Goal: Task Accomplishment & Management: Complete application form

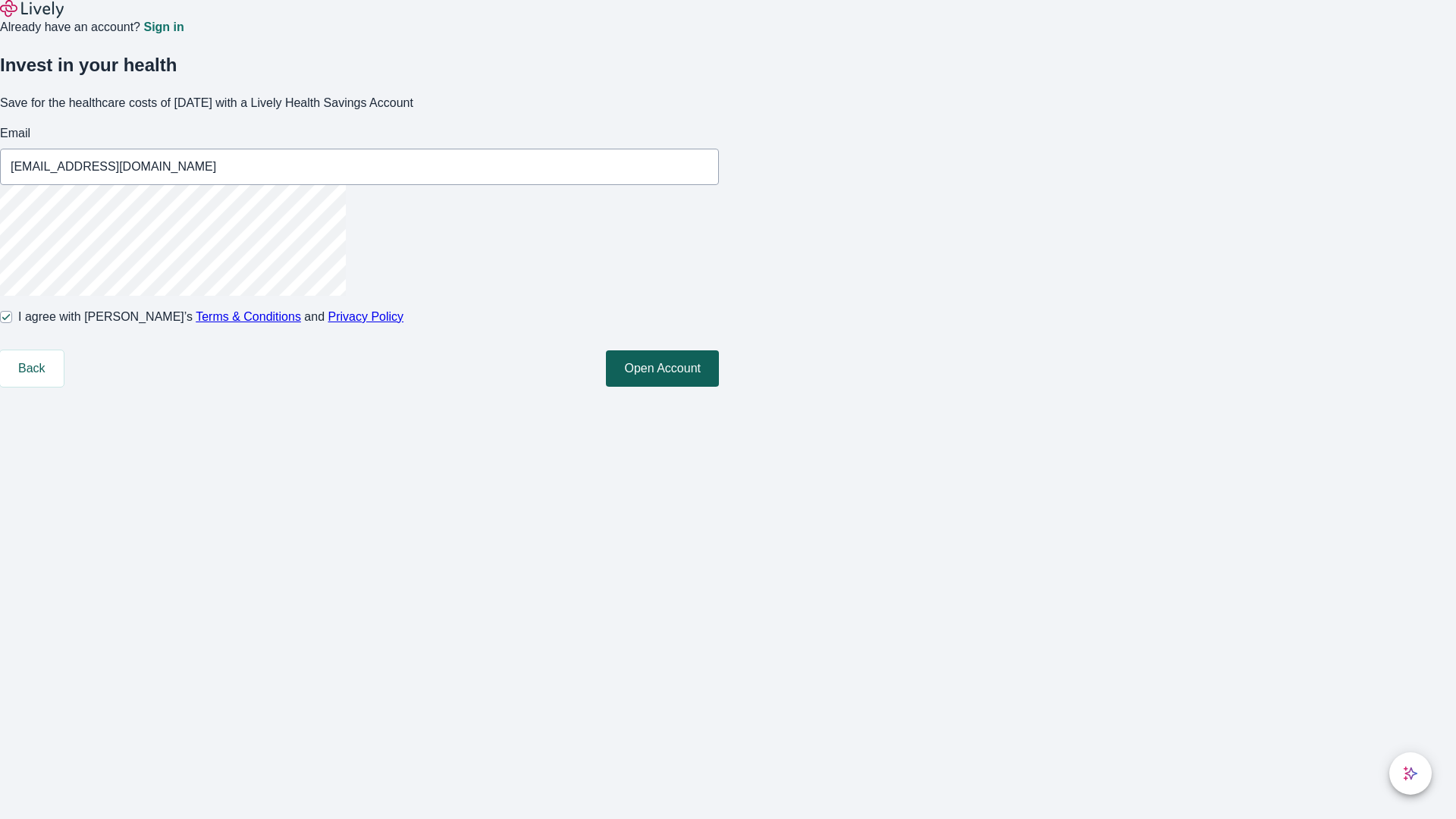
click at [719, 387] on button "Open Account" at bounding box center [662, 368] width 113 height 37
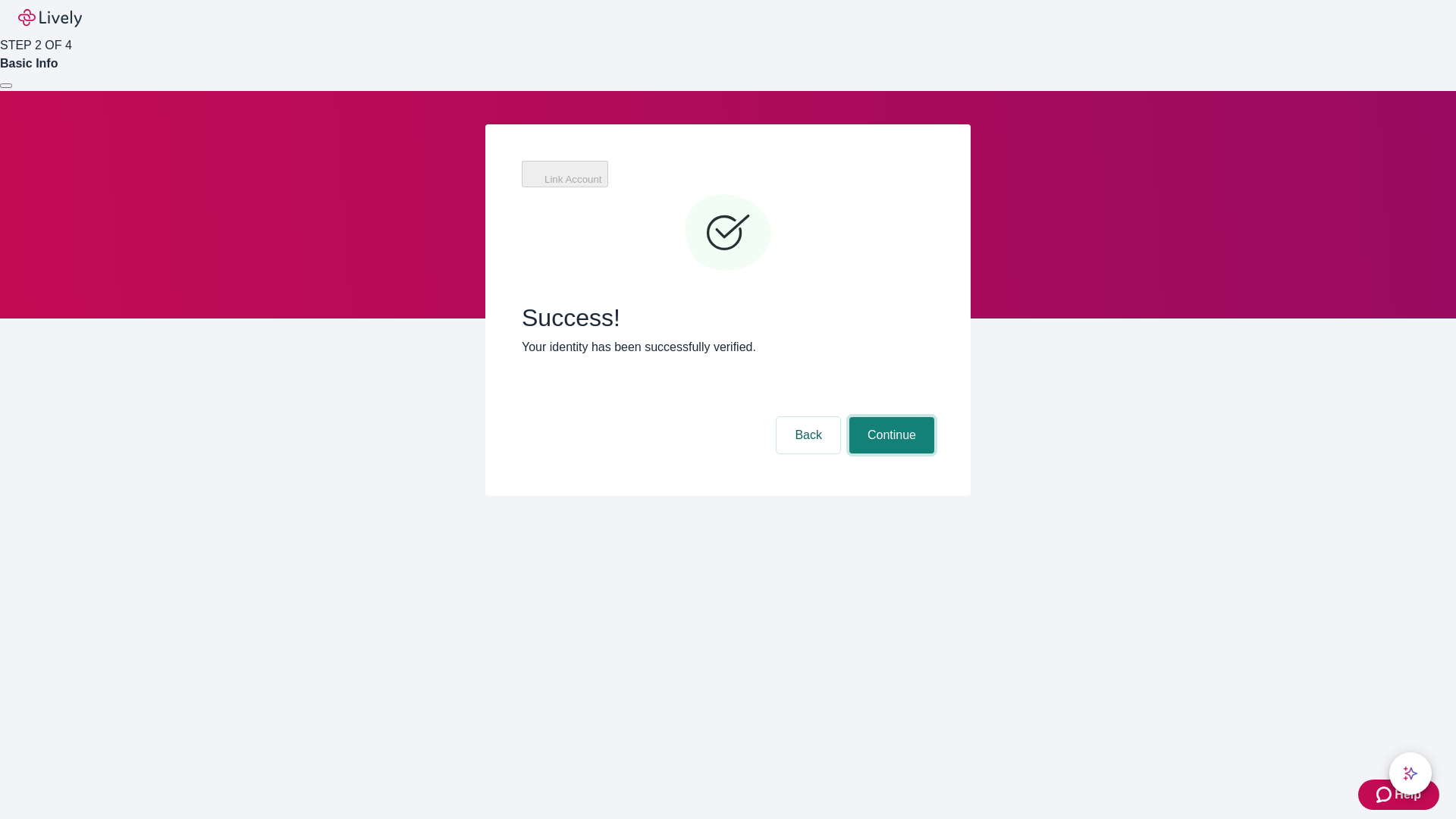
click at [889, 417] on button "Continue" at bounding box center [891, 435] width 85 height 37
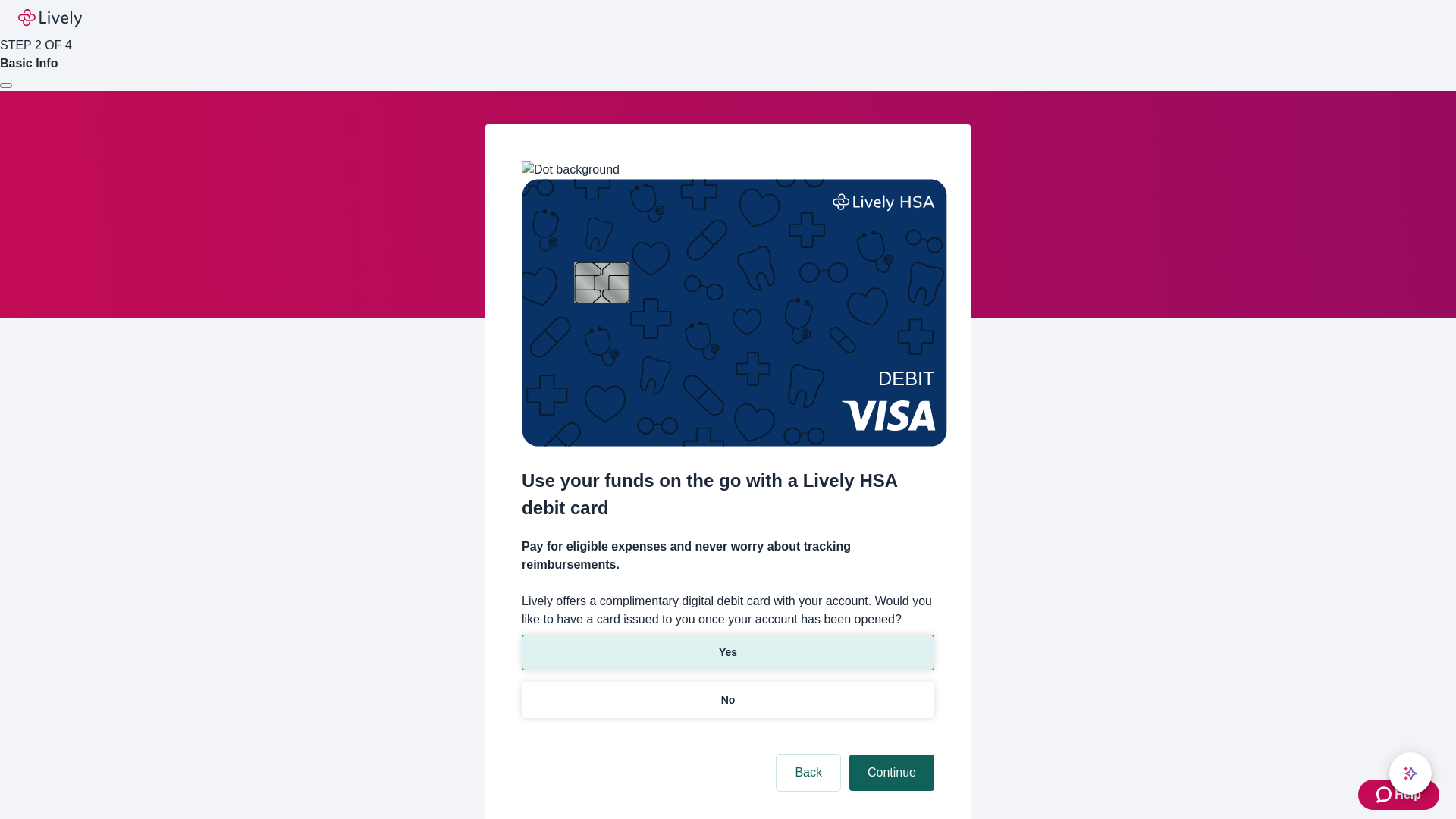
click at [727, 693] on p "No" at bounding box center [728, 700] width 14 height 16
click at [889, 754] on button "Continue" at bounding box center [891, 772] width 85 height 37
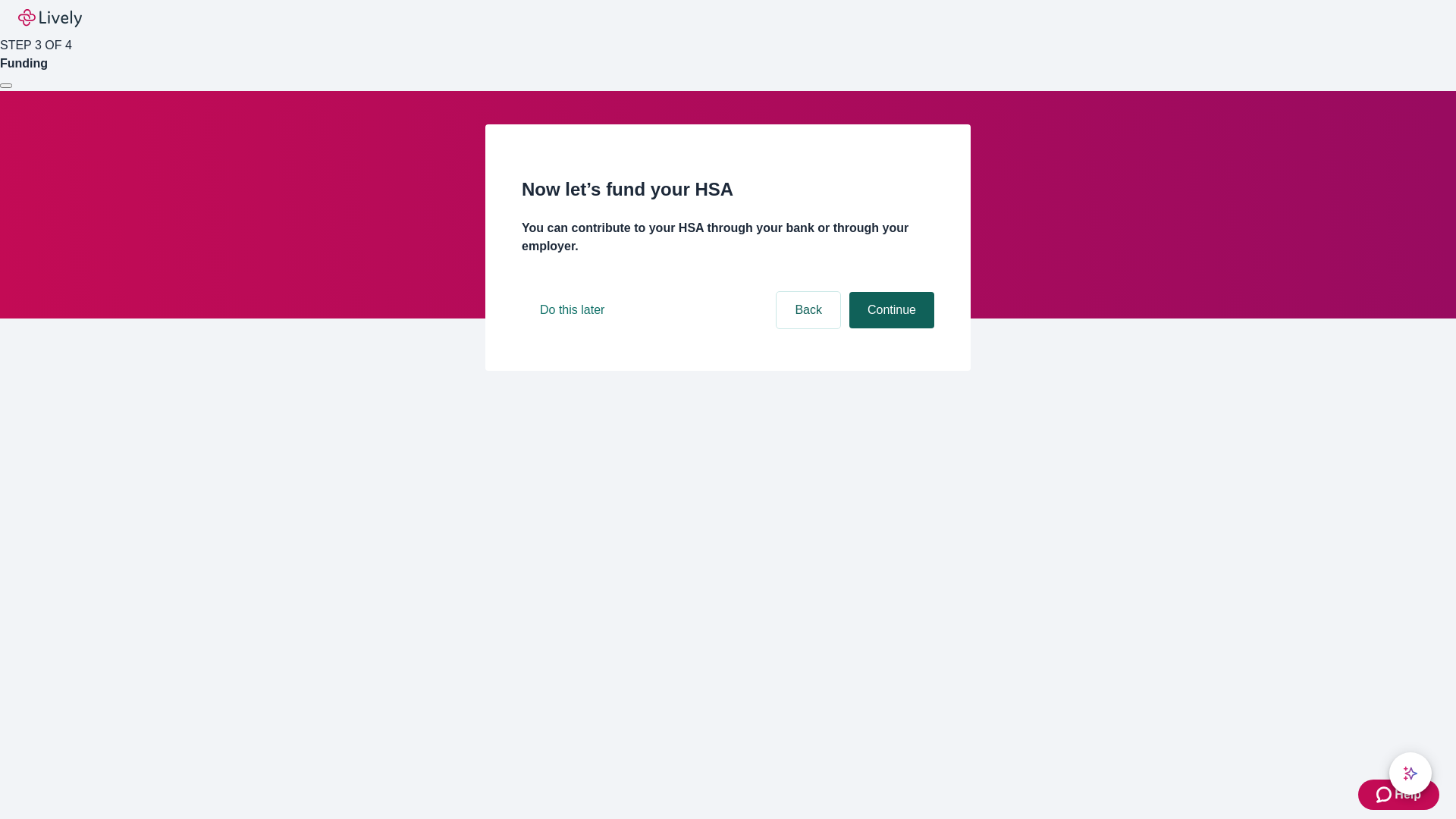
click at [889, 329] on button "Continue" at bounding box center [891, 310] width 85 height 37
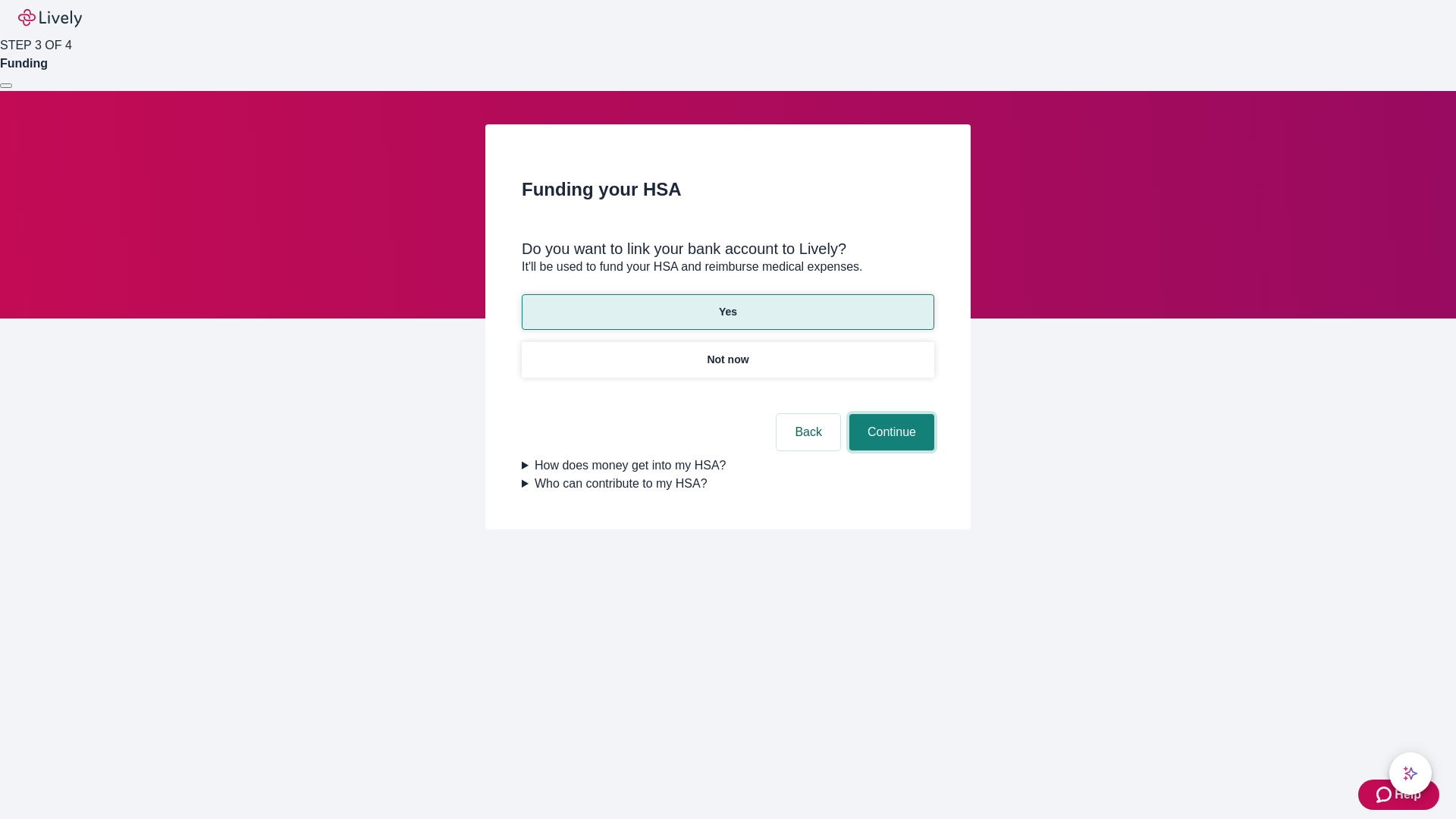
click at [889, 414] on button "Continue" at bounding box center [891, 431] width 85 height 37
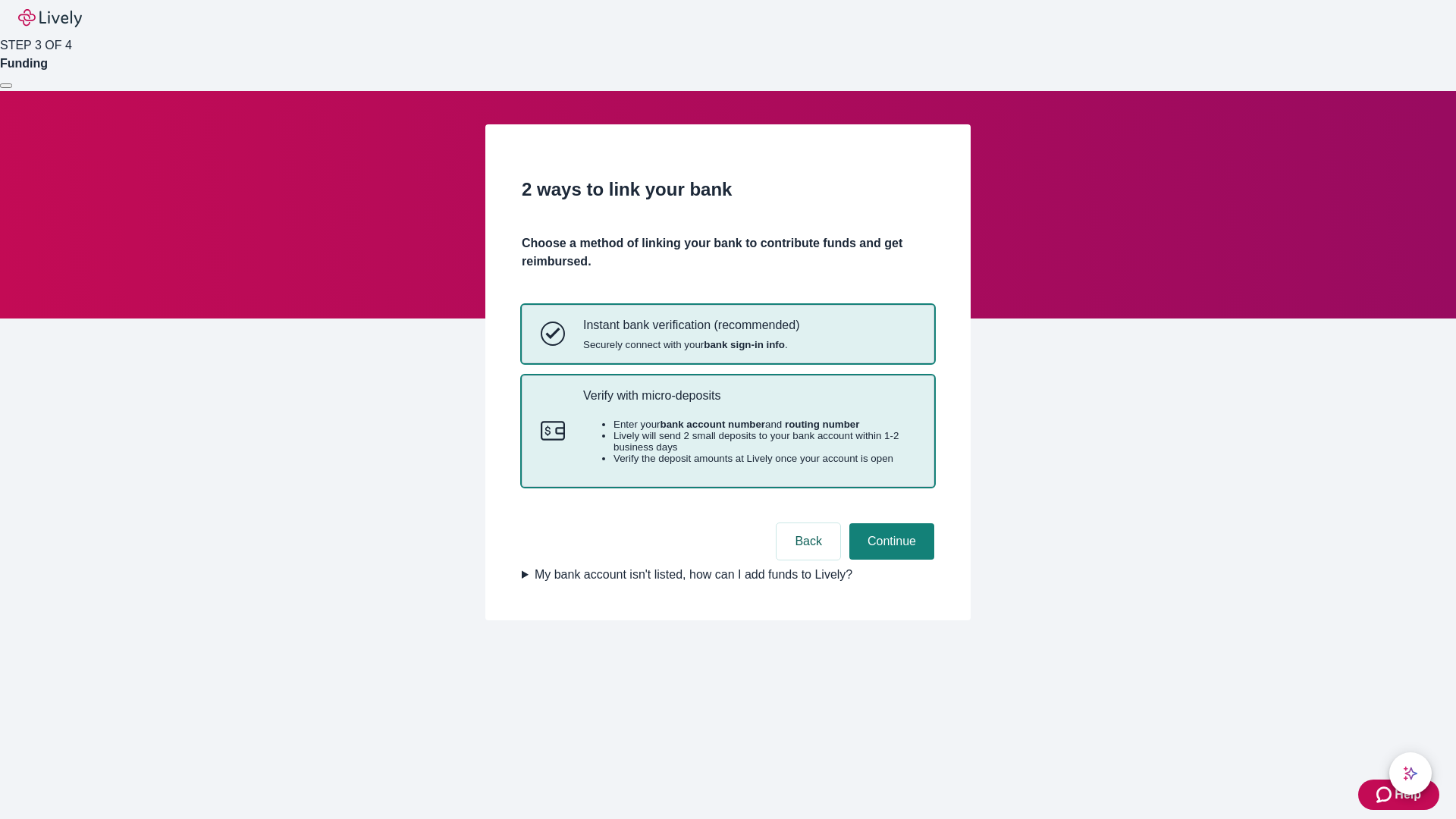
click at [749, 402] on p "Verify with micro-deposits" at bounding box center [749, 395] width 332 height 14
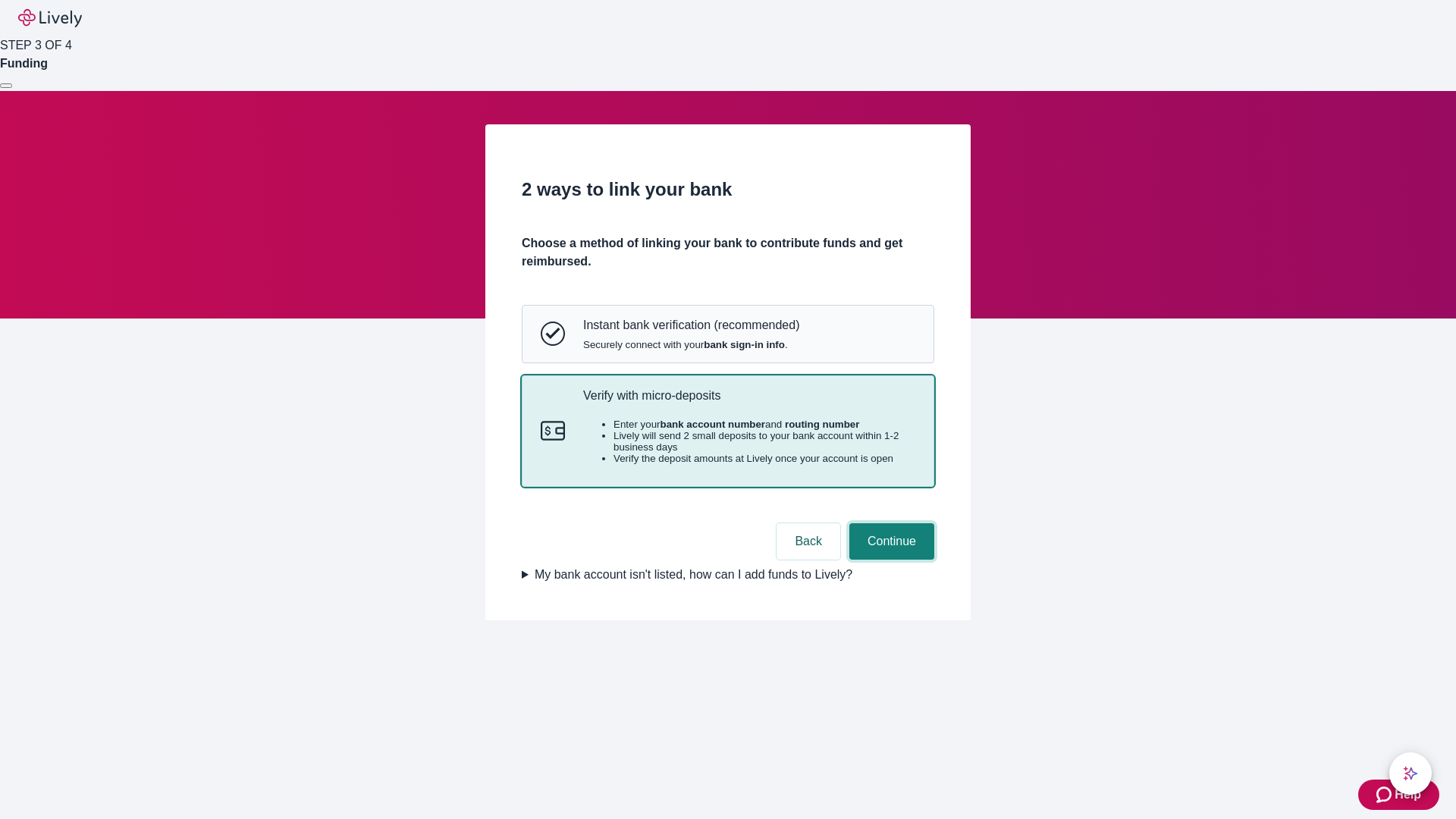
click at [889, 560] on button "Continue" at bounding box center [891, 541] width 85 height 37
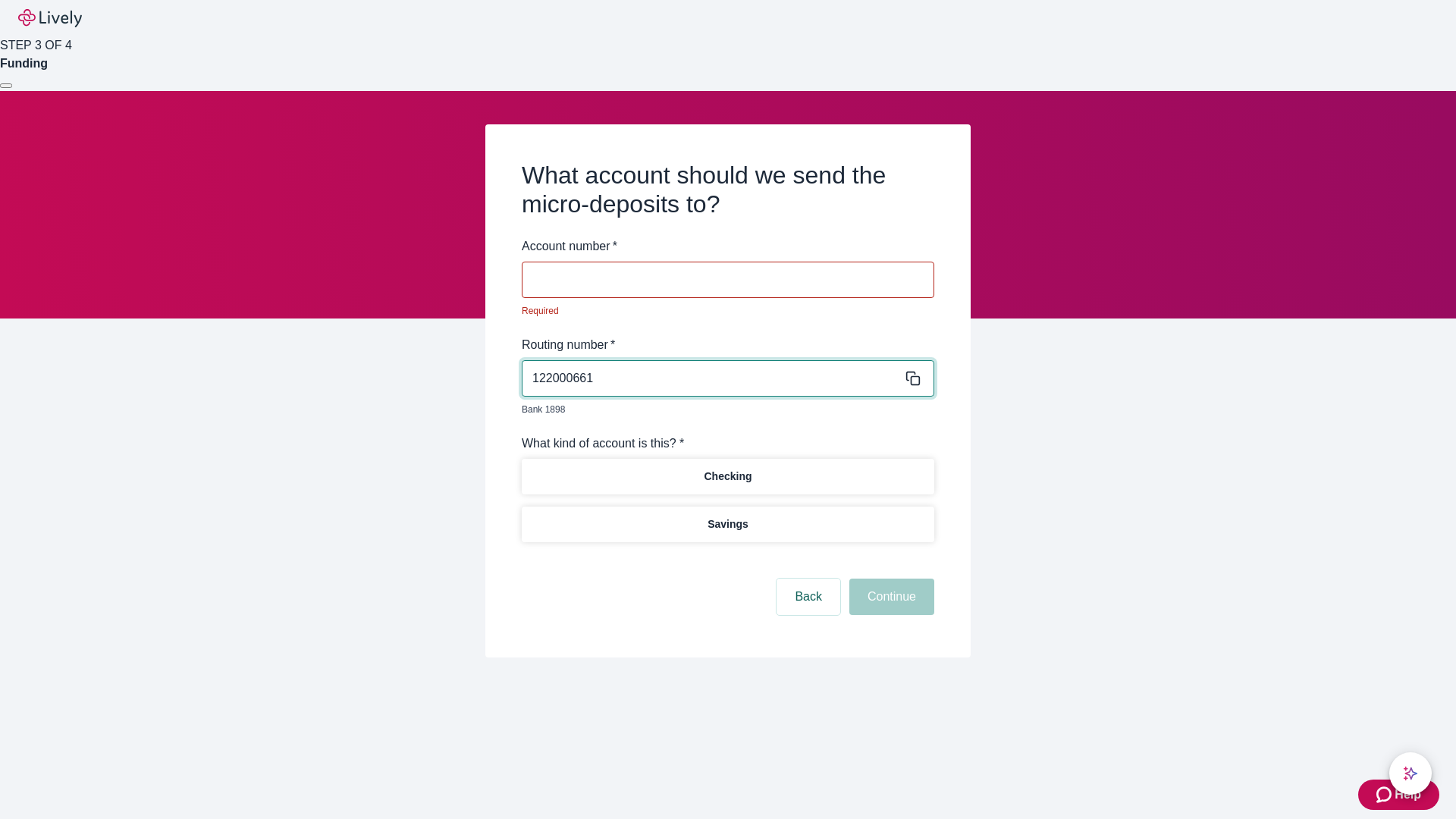
type input "122000661"
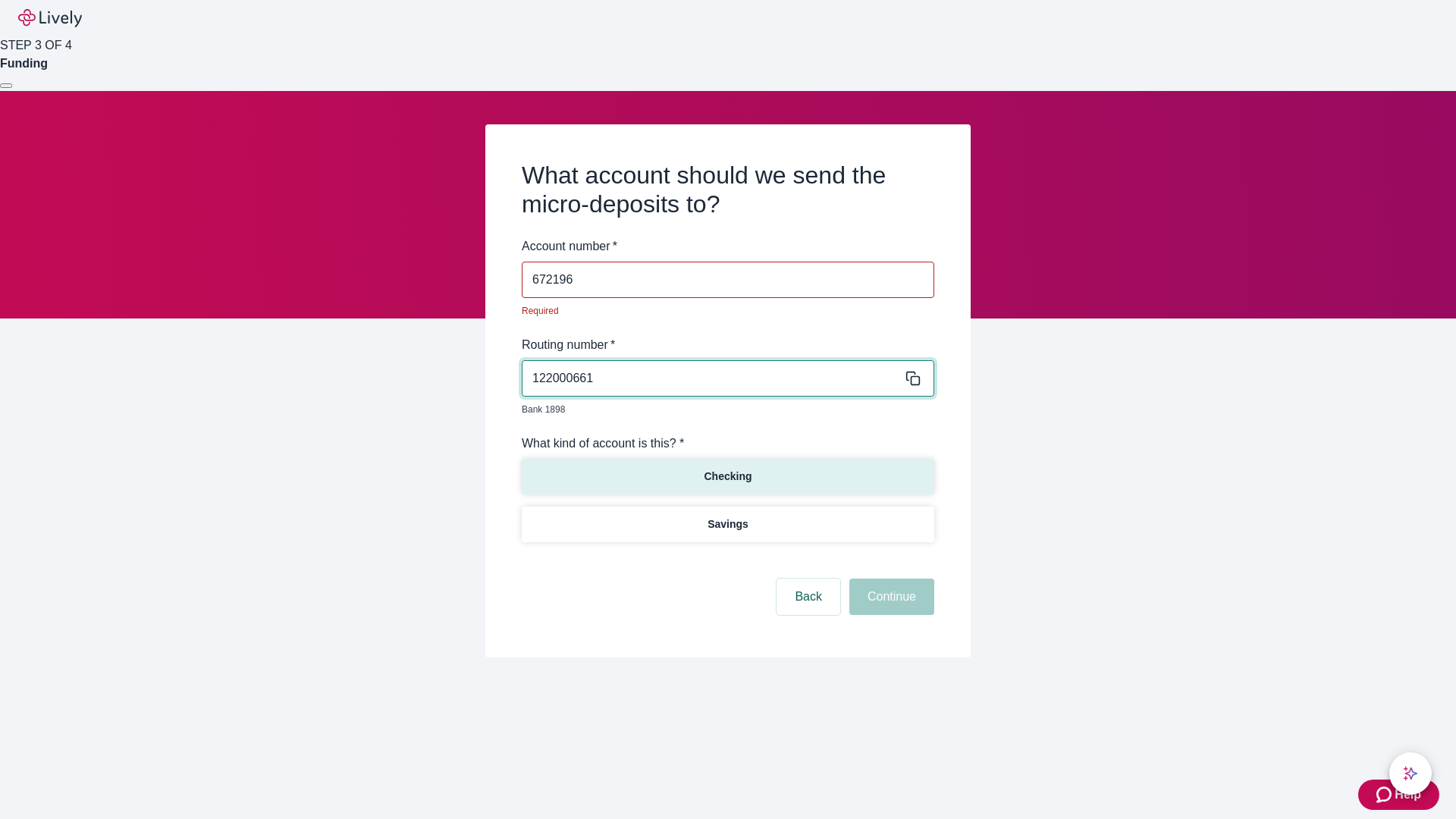
type input "672196"
click at [727, 469] on p "Checking" at bounding box center [727, 476] width 48 height 16
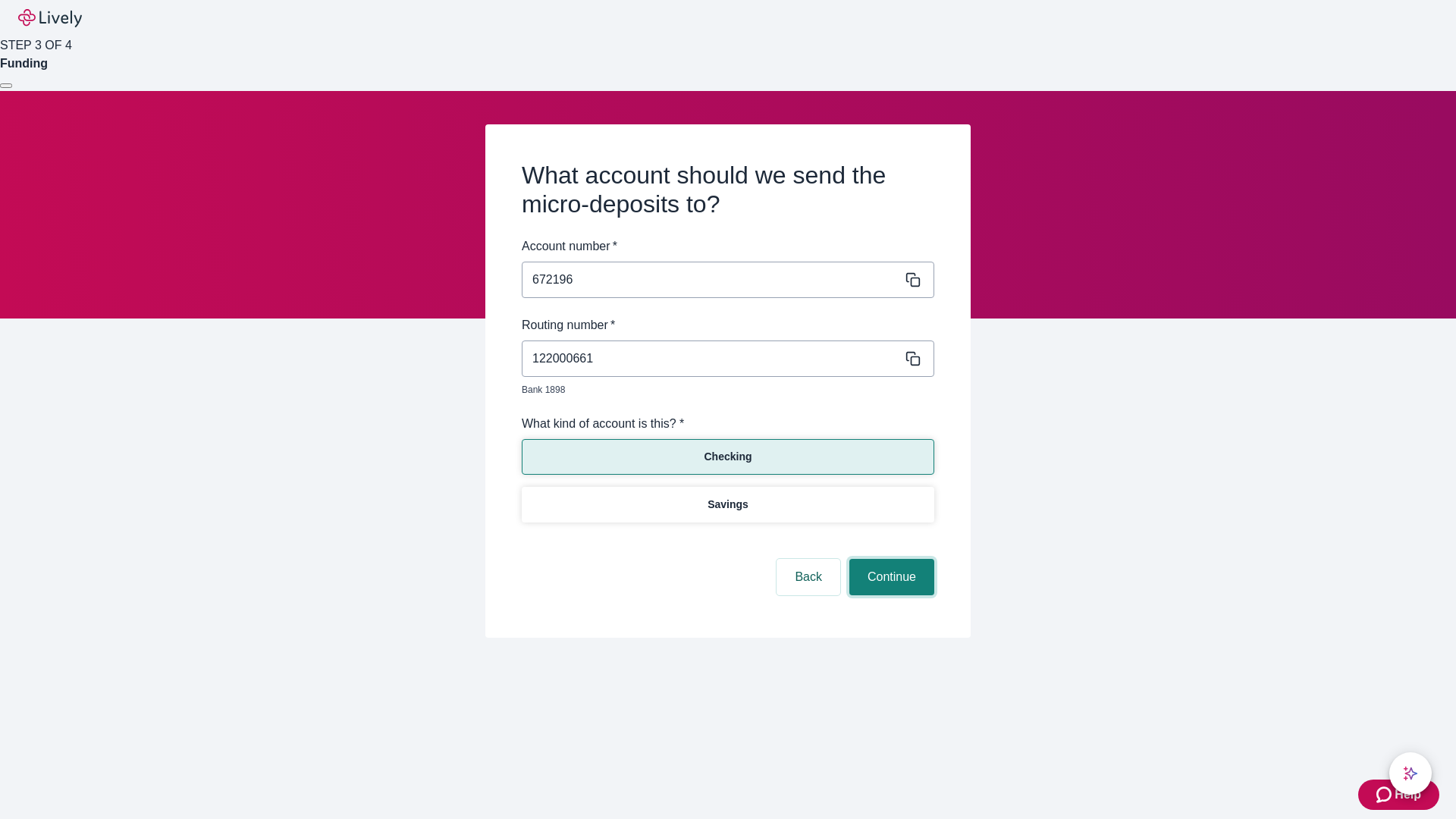
click at [889, 560] on button "Continue" at bounding box center [891, 577] width 85 height 37
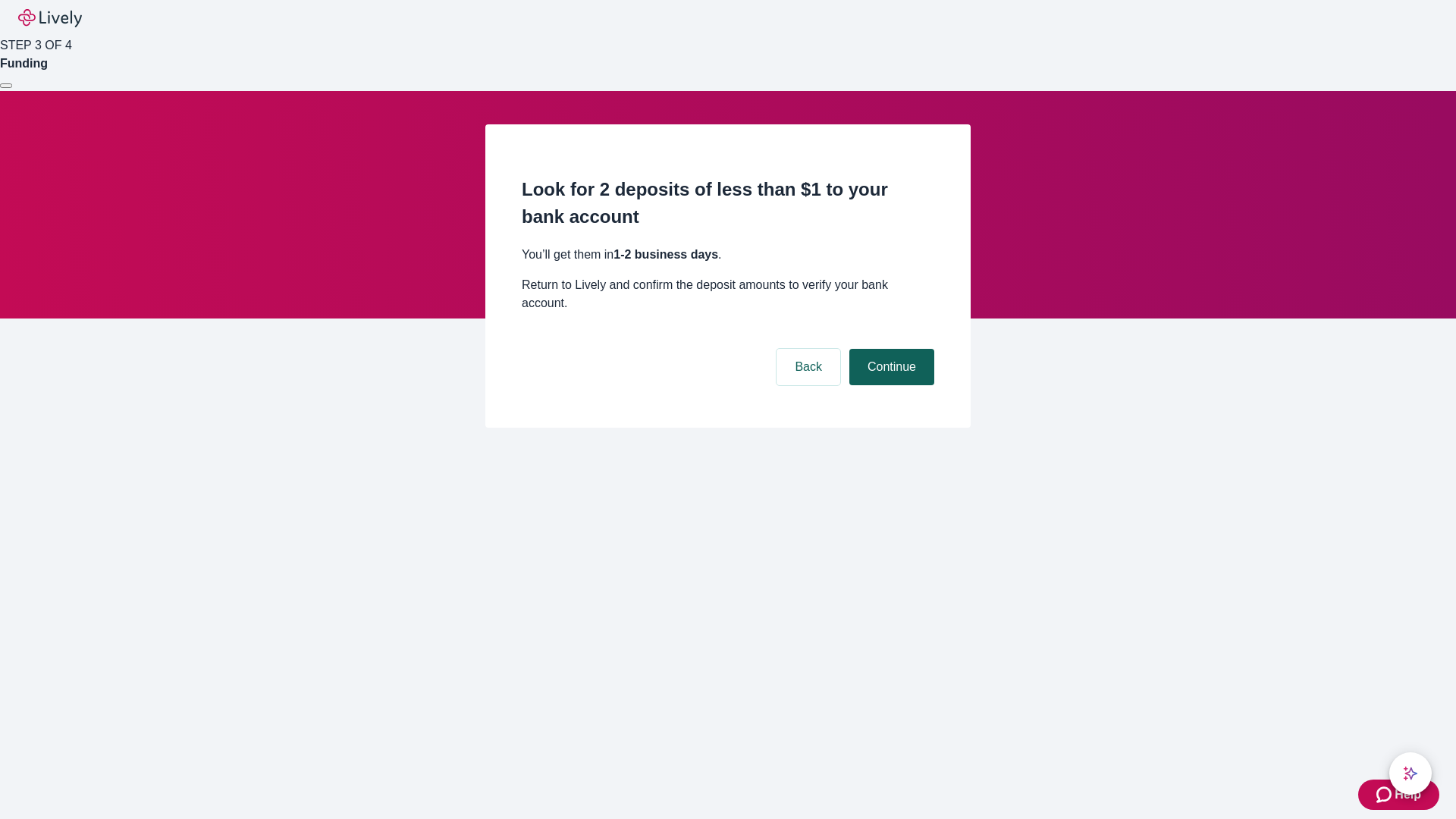
click at [889, 349] on button "Continue" at bounding box center [891, 367] width 85 height 37
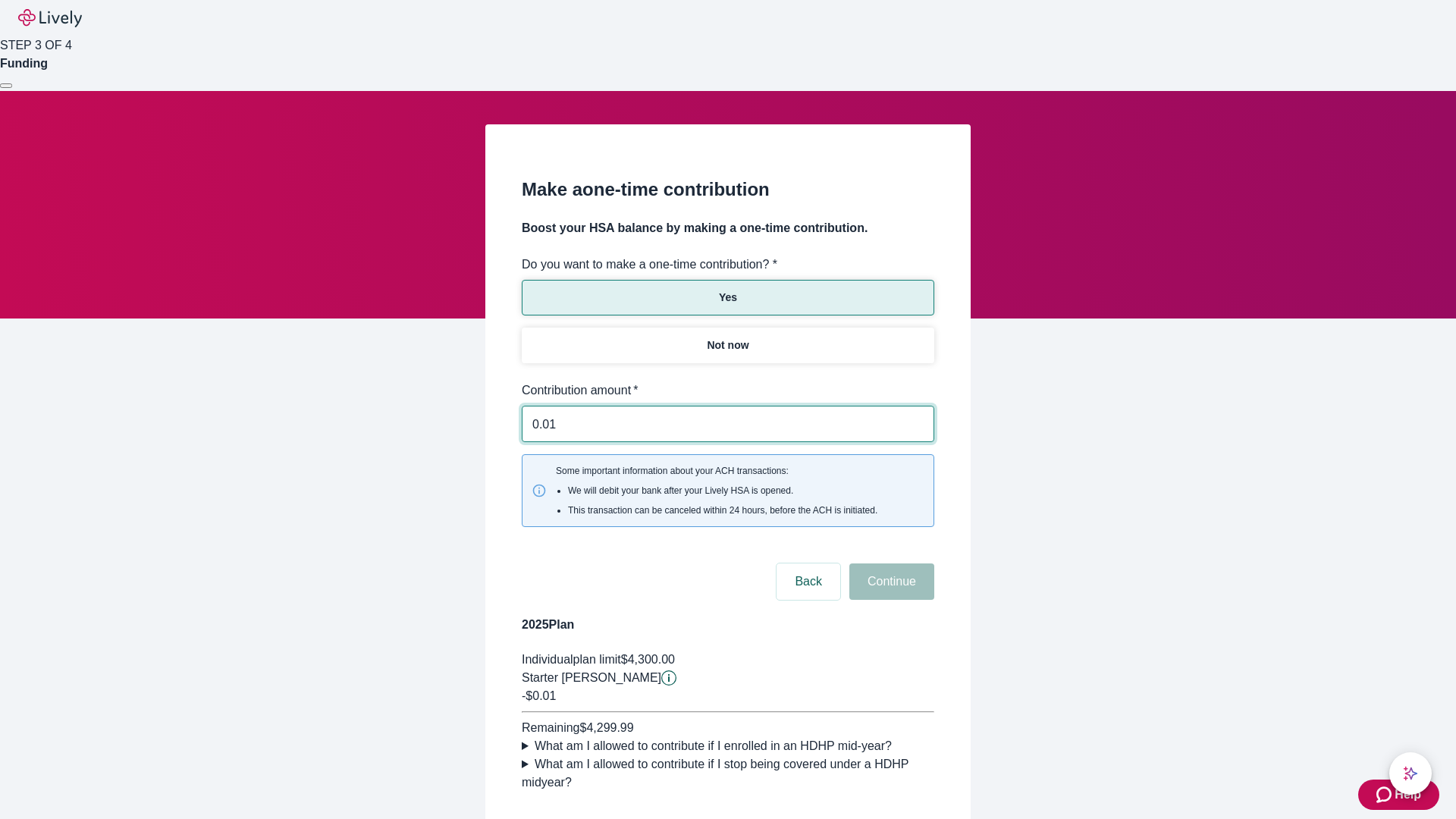
type input "0.01"
click at [889, 563] on button "Continue" at bounding box center [891, 581] width 85 height 37
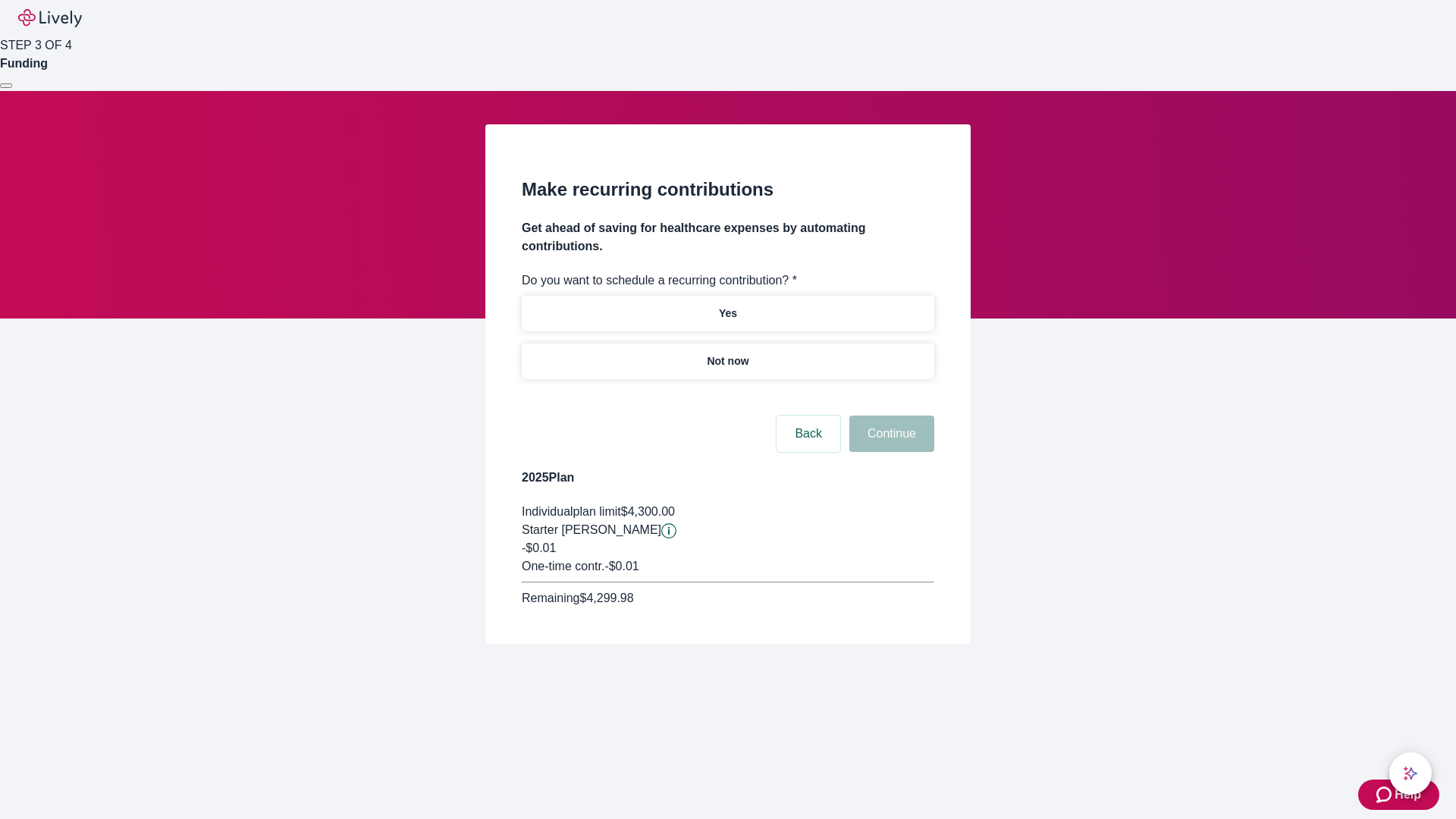
click at [727, 354] on p "Not now" at bounding box center [727, 361] width 42 height 16
click at [889, 416] on button "Continue" at bounding box center [891, 433] width 85 height 37
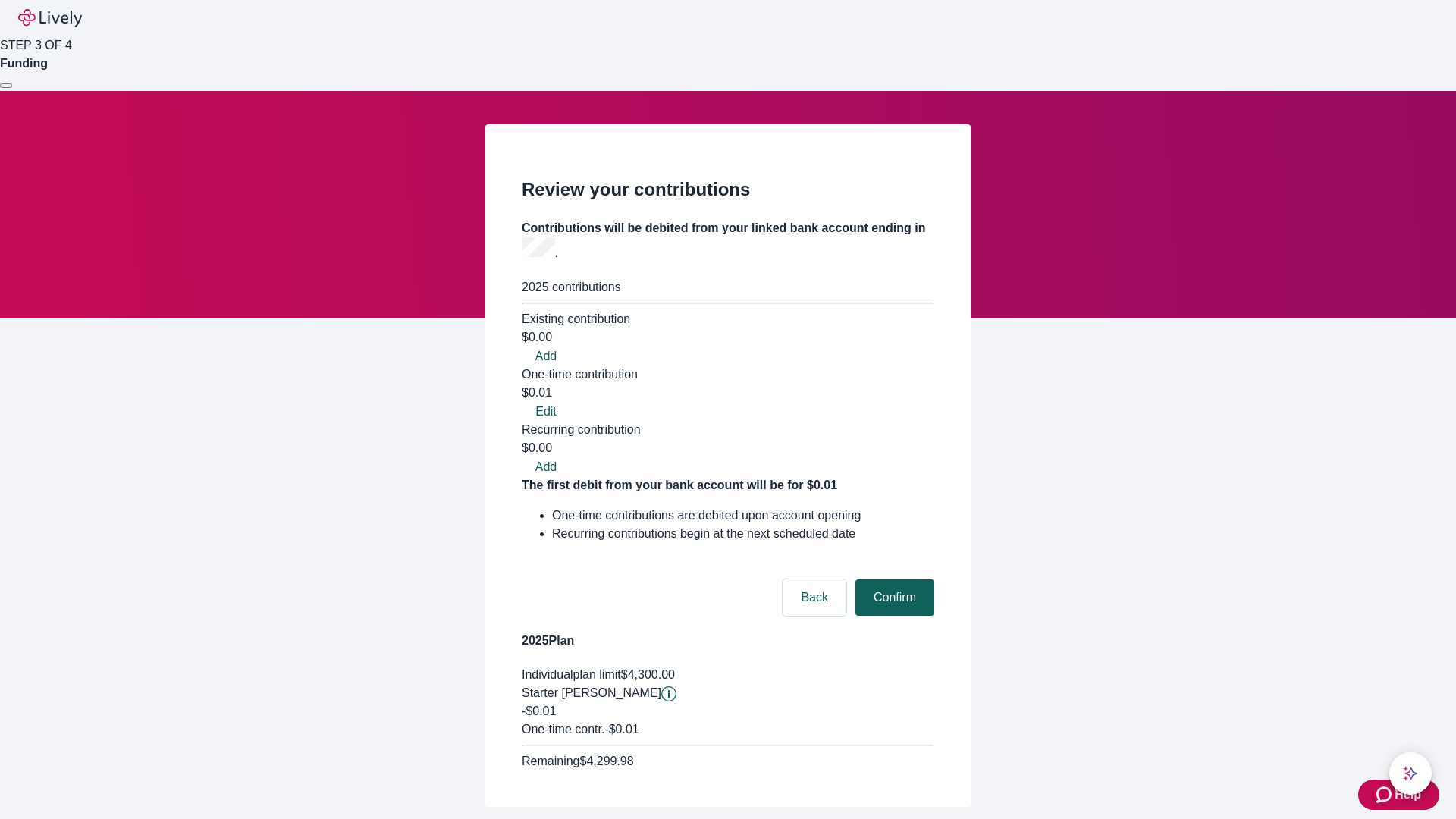
click at [893, 579] on button "Confirm" at bounding box center [895, 597] width 79 height 37
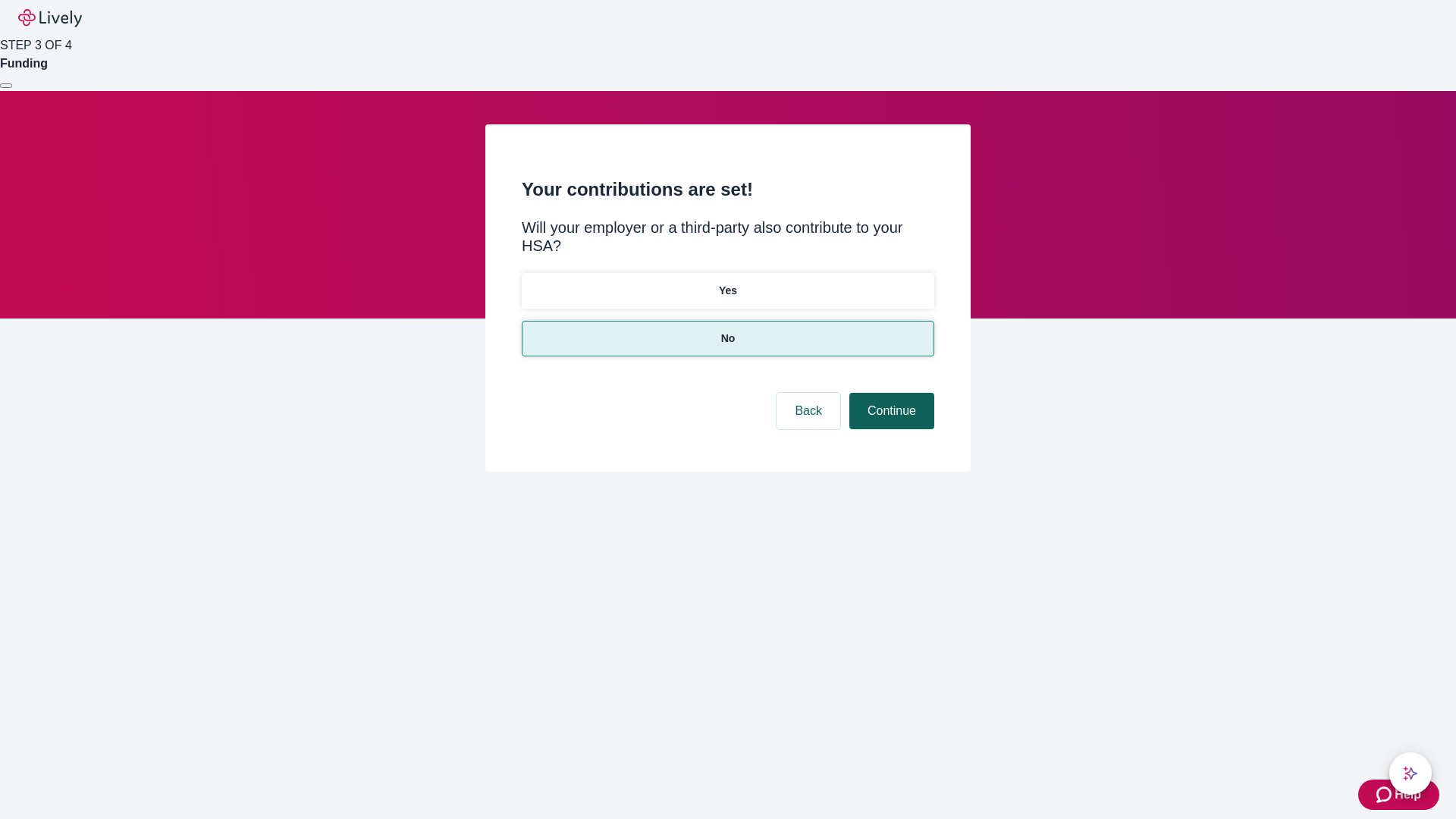
click at [889, 393] on button "Continue" at bounding box center [891, 411] width 85 height 37
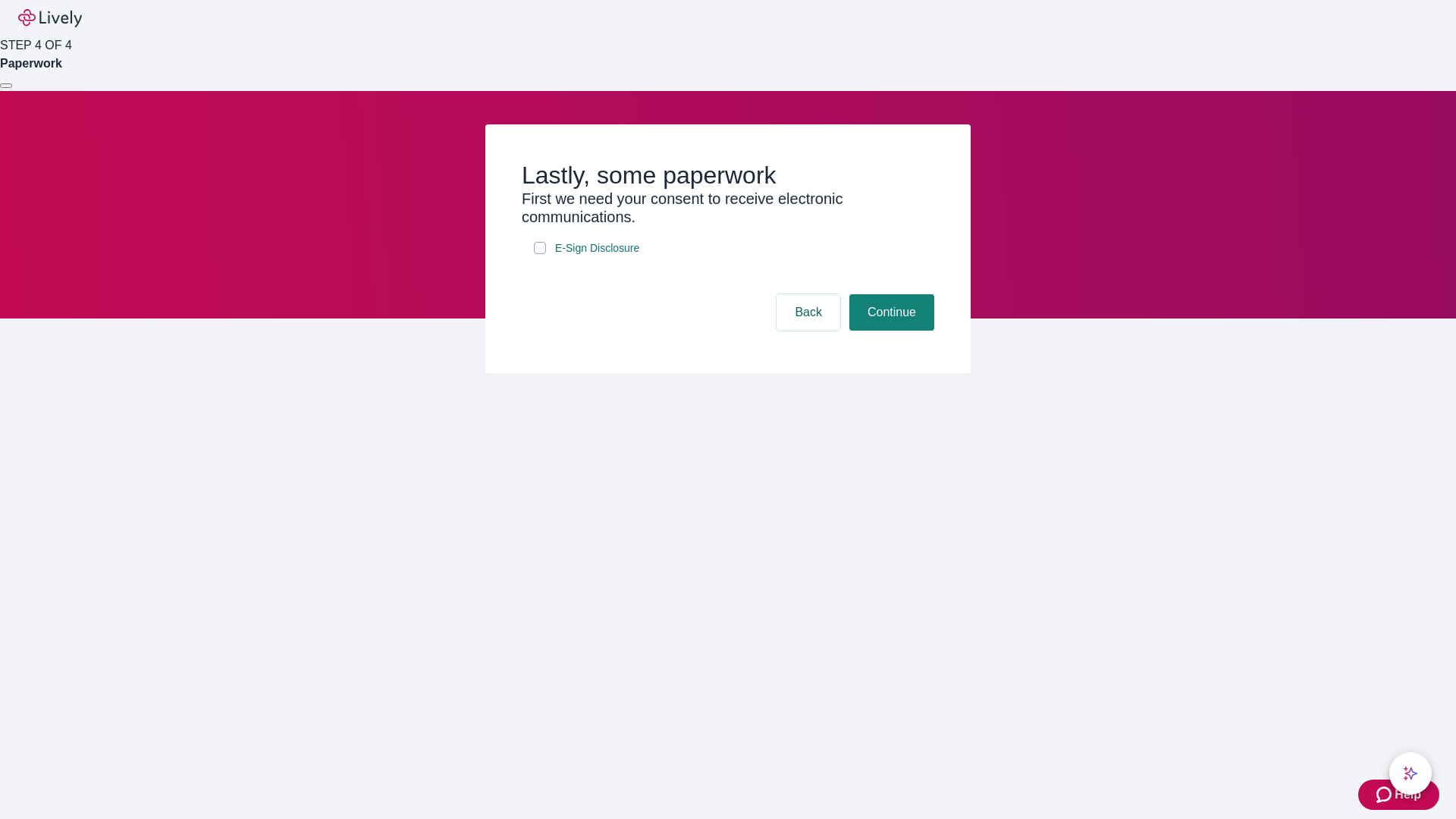
click at [540, 254] on input "E-Sign Disclosure" at bounding box center [539, 247] width 12 height 12
checkbox input "true"
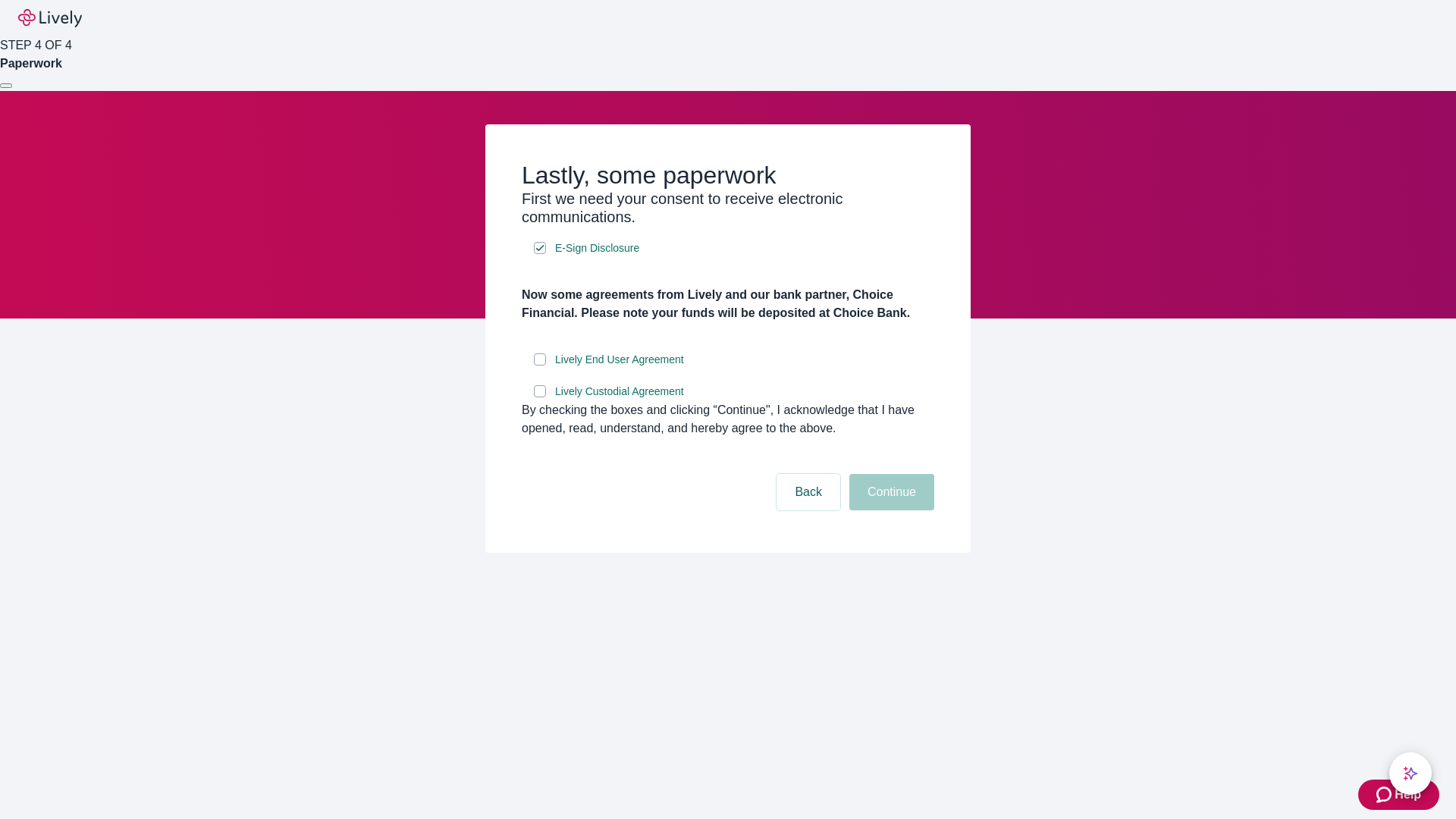
click at [540, 366] on input "Lively End User Agreement" at bounding box center [539, 359] width 12 height 12
checkbox input "true"
click at [540, 398] on input "Lively Custodial Agreement" at bounding box center [539, 391] width 12 height 12
checkbox input "true"
click at [889, 510] on button "Continue" at bounding box center [891, 491] width 85 height 37
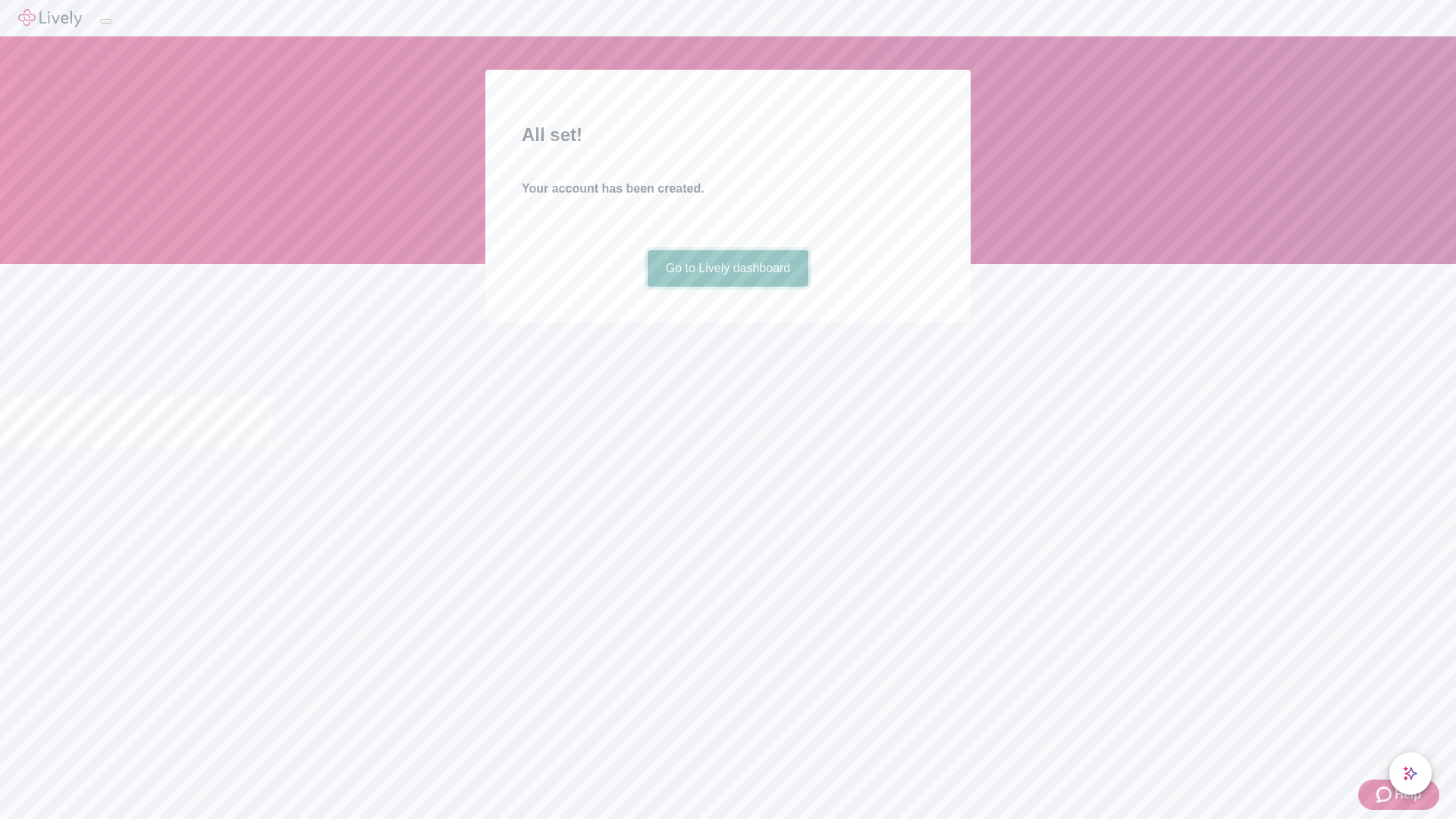
click at [727, 286] on link "Go to Lively dashboard" at bounding box center [728, 268] width 162 height 37
